Goal: Information Seeking & Learning: Learn about a topic

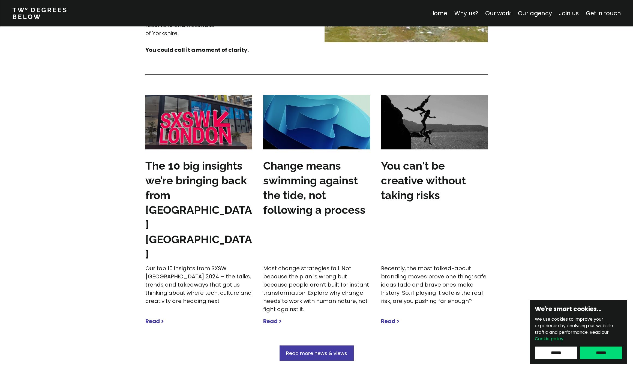
scroll to position [1601, 0]
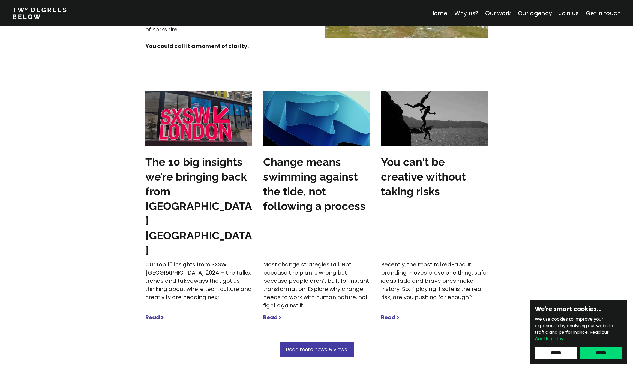
click at [605, 351] on input "******" at bounding box center [601, 353] width 42 height 13
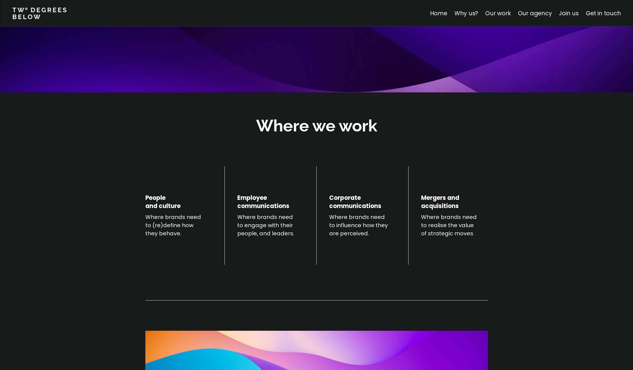
scroll to position [0, 0]
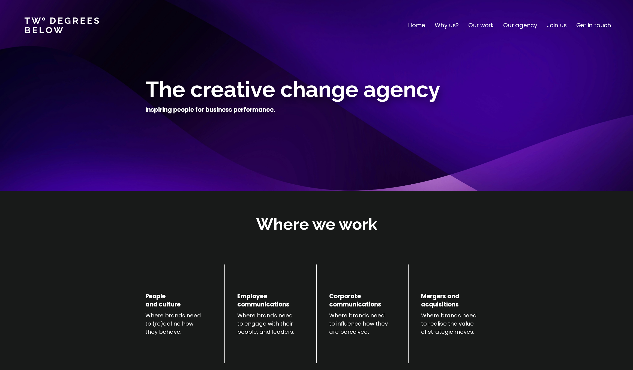
click at [491, 27] on p "Our work" at bounding box center [480, 25] width 25 height 9
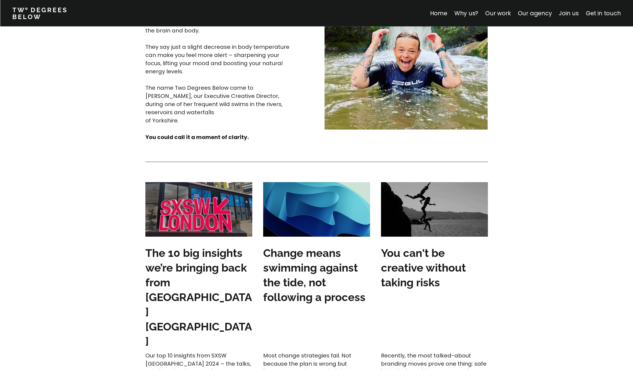
scroll to position [1568, 0]
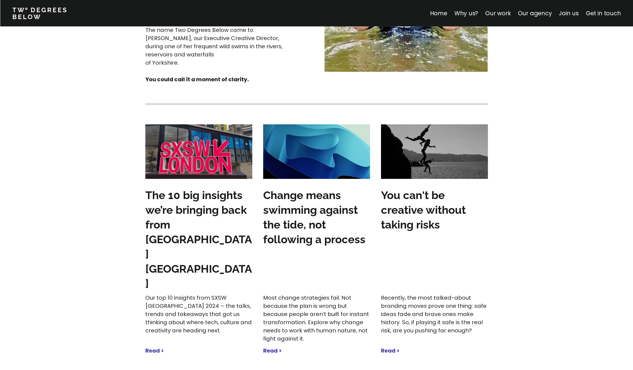
click at [527, 306] on div "Our agency Creative bravery, applied with intelligence Great ideas change every…" at bounding box center [316, 6] width 633 height 830
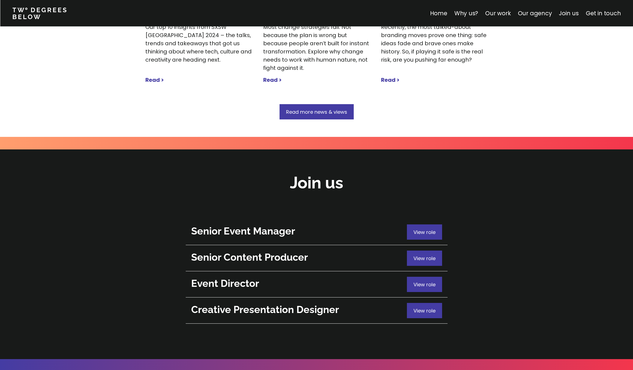
scroll to position [1850, 0]
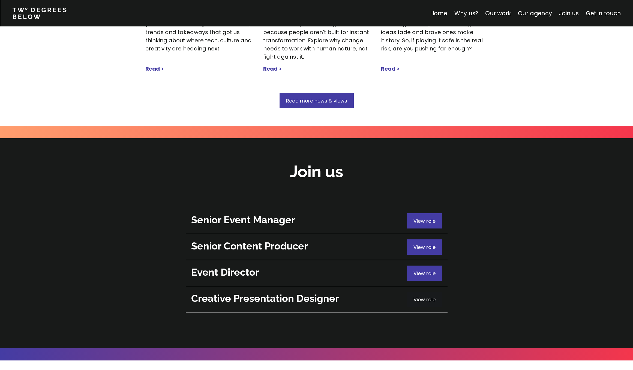
click at [421, 296] on span "View role" at bounding box center [425, 299] width 22 height 7
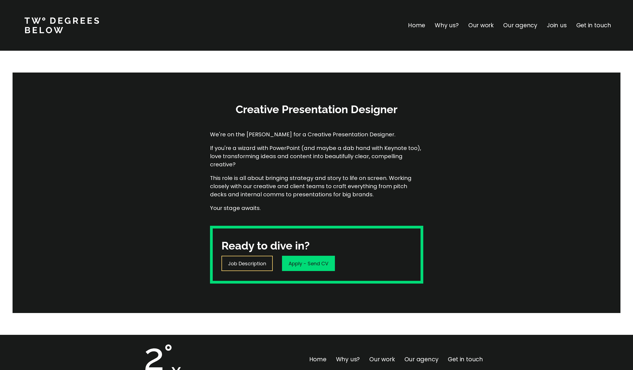
click at [252, 262] on p "Job Description" at bounding box center [247, 263] width 38 height 7
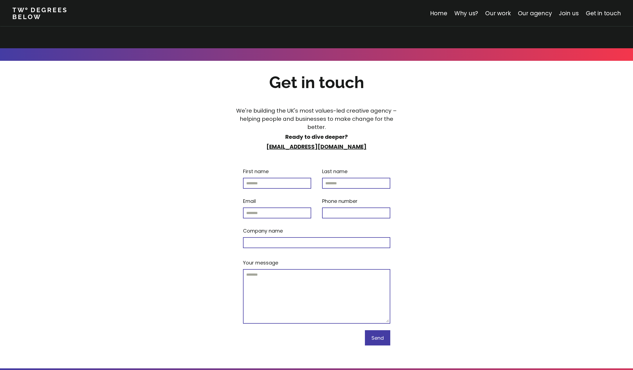
scroll to position [2211, 0]
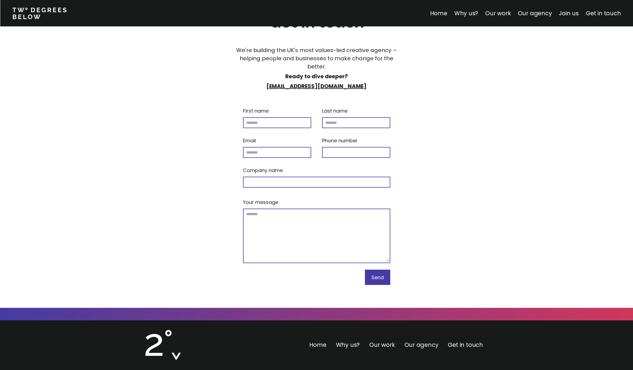
click at [416, 341] on link "Our agency" at bounding box center [422, 345] width 34 height 8
